Goal: Navigation & Orientation: Find specific page/section

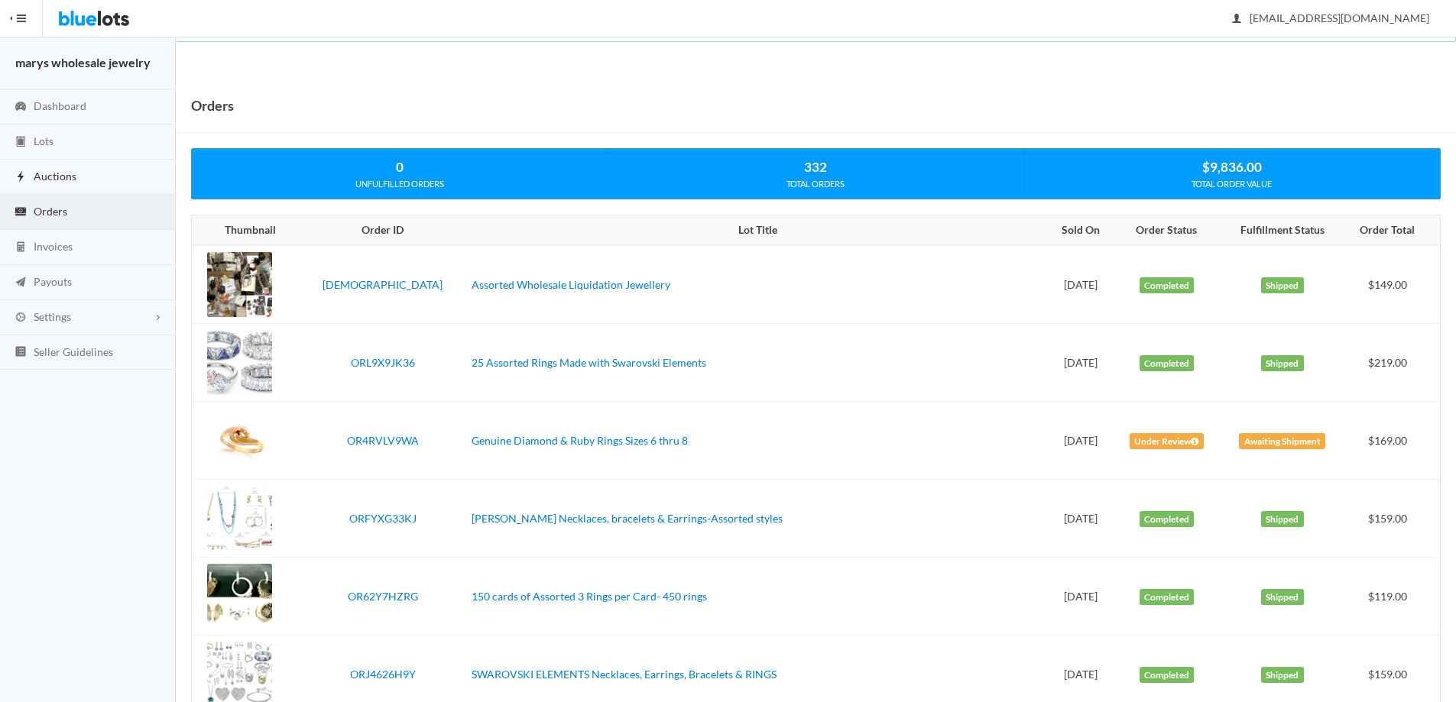
click at [107, 178] on link "Auctions" at bounding box center [88, 177] width 176 height 35
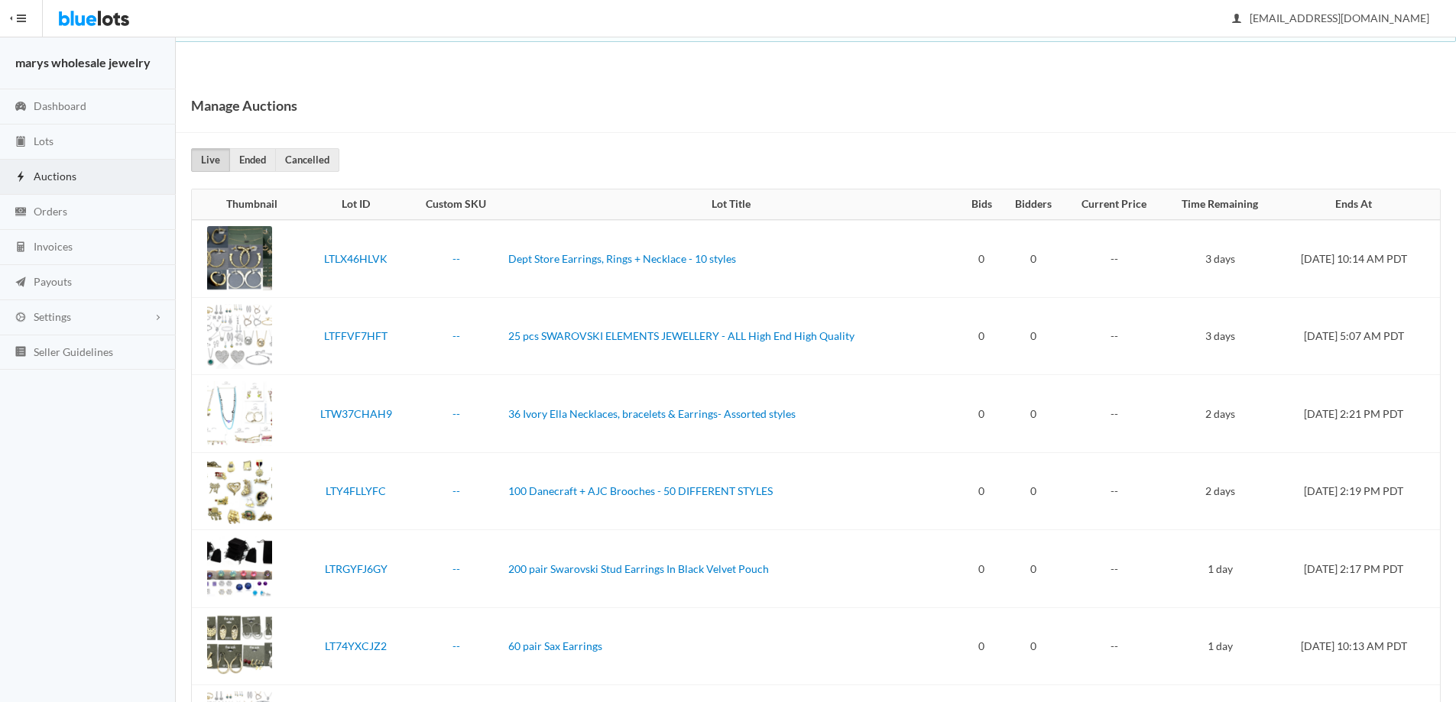
scroll to position [170, 0]
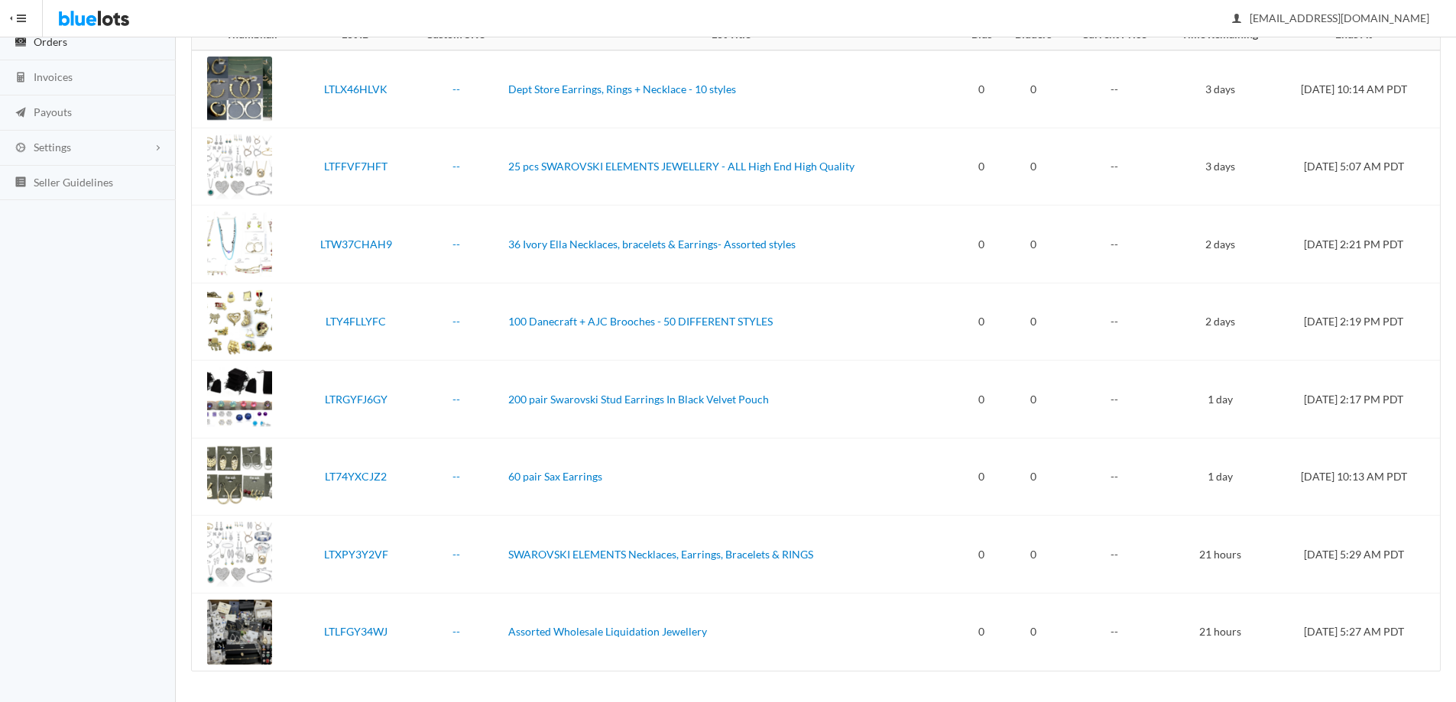
click at [57, 46] on span "Orders" at bounding box center [51, 41] width 34 height 13
